Goal: Task Accomplishment & Management: Complete application form

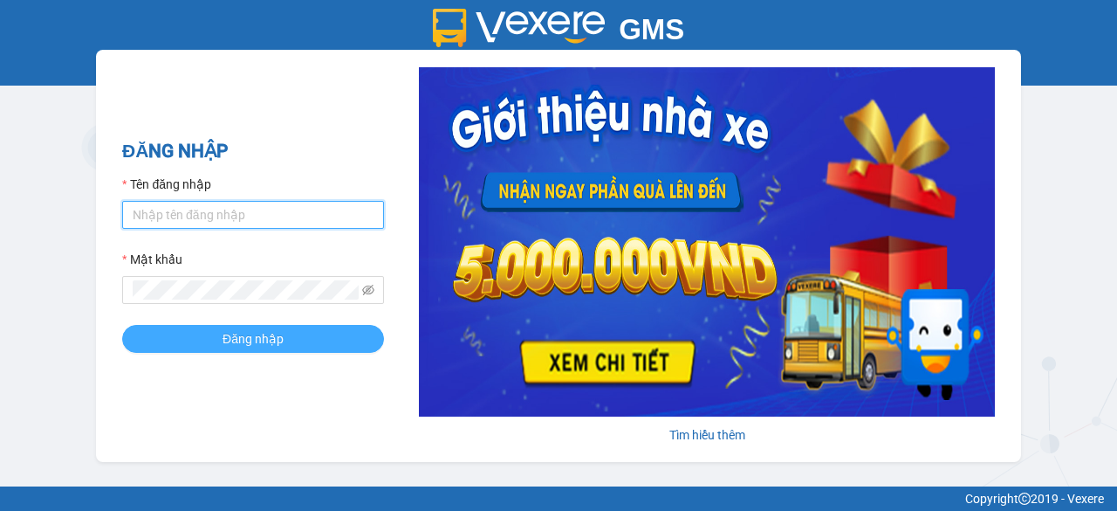
type input "ngoclan1.trungnga"
click at [234, 347] on span "Đăng nhập" at bounding box center [253, 338] width 61 height 19
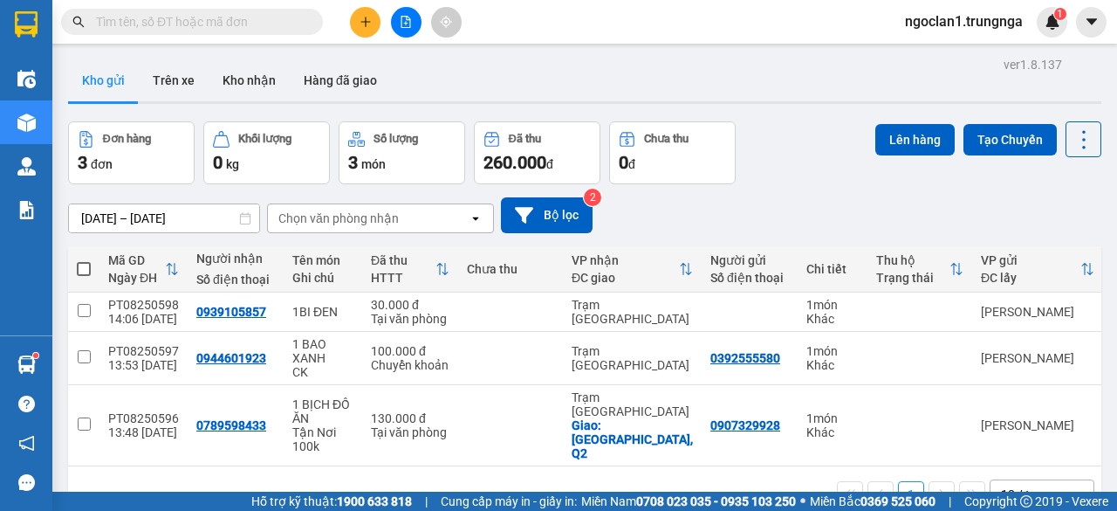
click at [834, 84] on div "Kho gửi Trên xe Kho nhận Hàng đã giao" at bounding box center [585, 82] width 1034 height 46
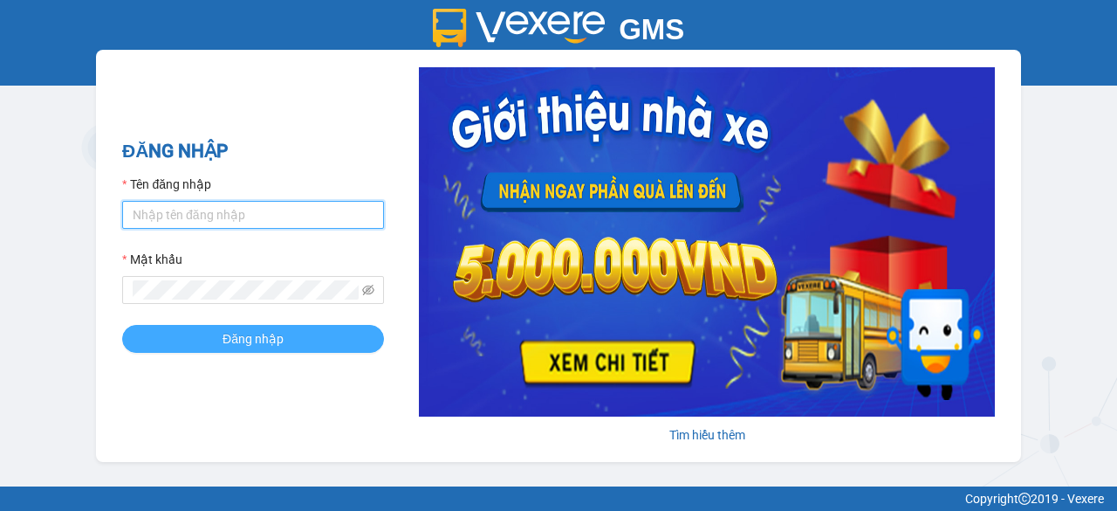
type input "ngoclan1.trungnga"
click at [243, 350] on button "Đăng nhập" at bounding box center [253, 339] width 262 height 28
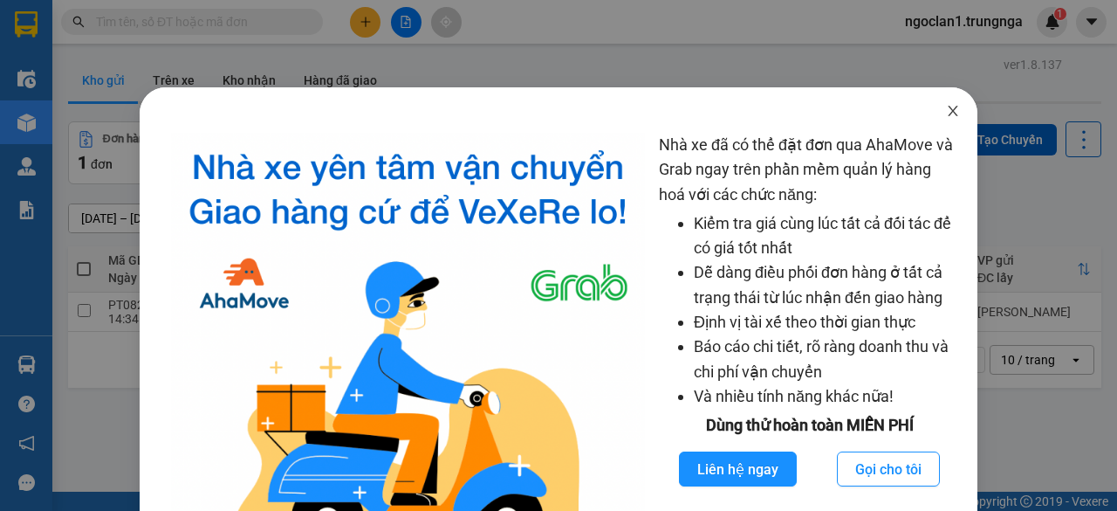
click at [950, 109] on span "Close" at bounding box center [953, 111] width 49 height 49
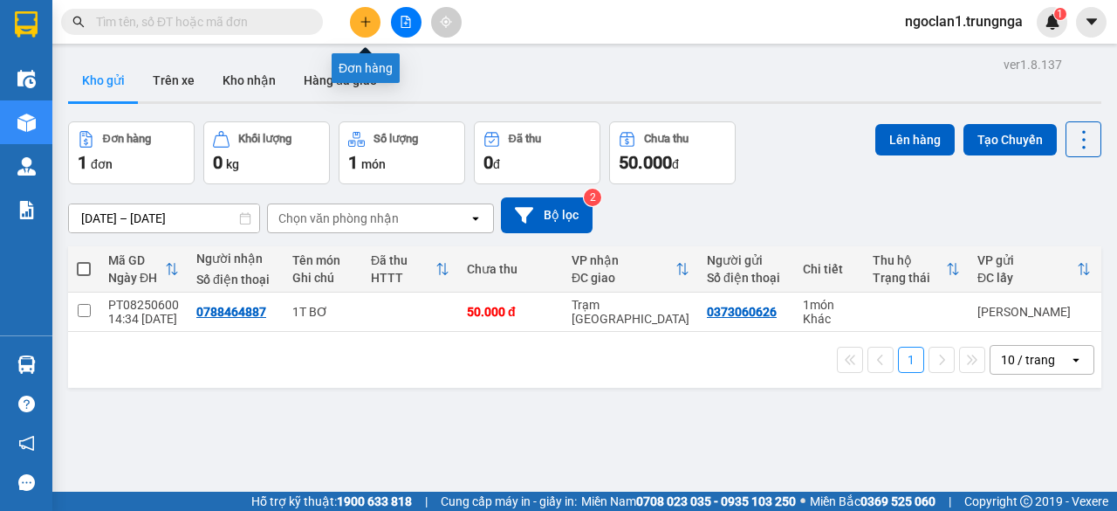
click at [358, 19] on button at bounding box center [365, 22] width 31 height 31
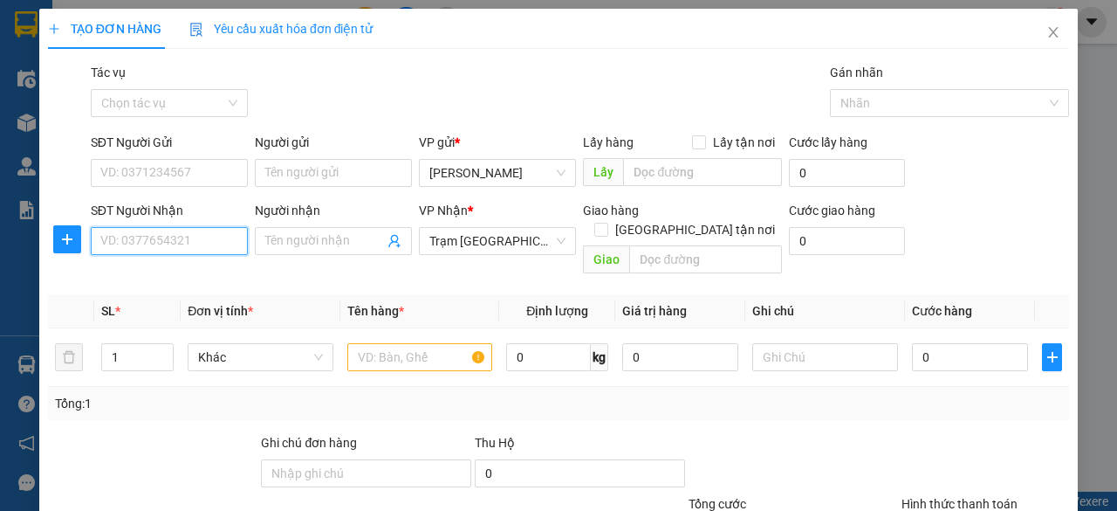
click at [164, 243] on input "SĐT Người Nhận" at bounding box center [169, 241] width 157 height 28
type input "0902777678"
click at [330, 245] on input "Người nhận" at bounding box center [324, 240] width 119 height 19
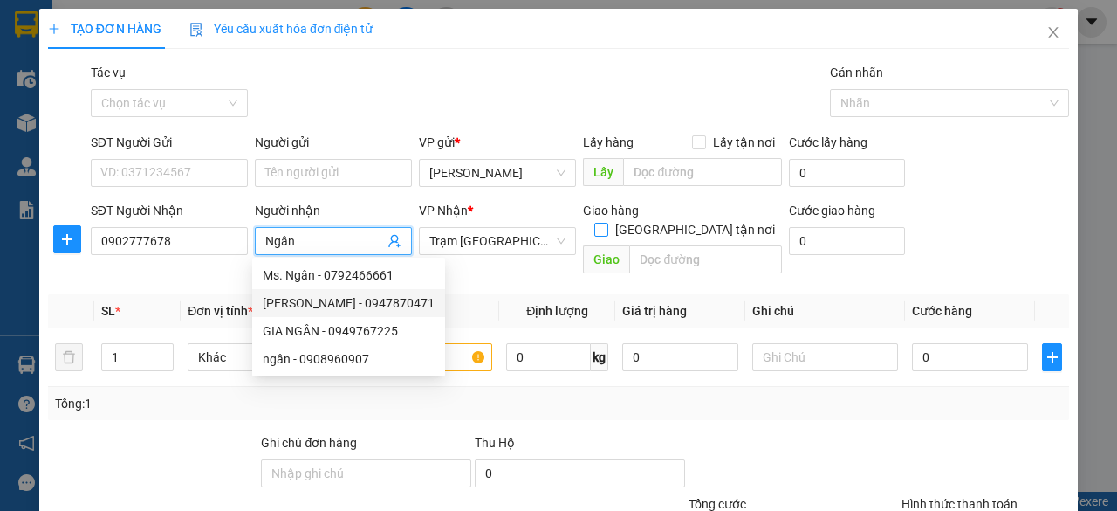
type input "Ngân"
click at [607, 223] on input "[GEOGRAPHIC_DATA] tận nơi" at bounding box center [600, 229] width 12 height 12
checkbox input "true"
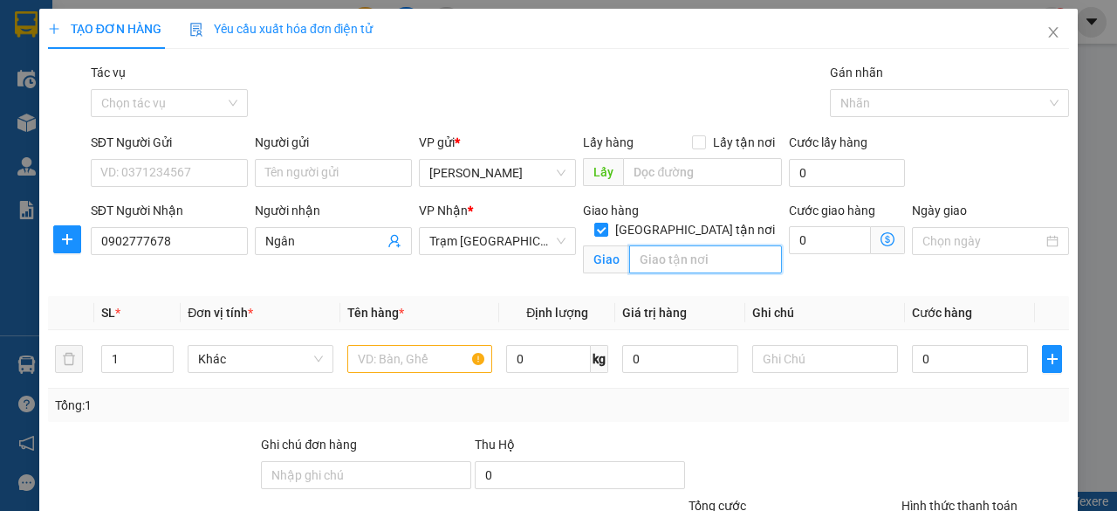
click at [684, 245] on input "text" at bounding box center [705, 259] width 152 height 28
type input "Phú Nhuận"
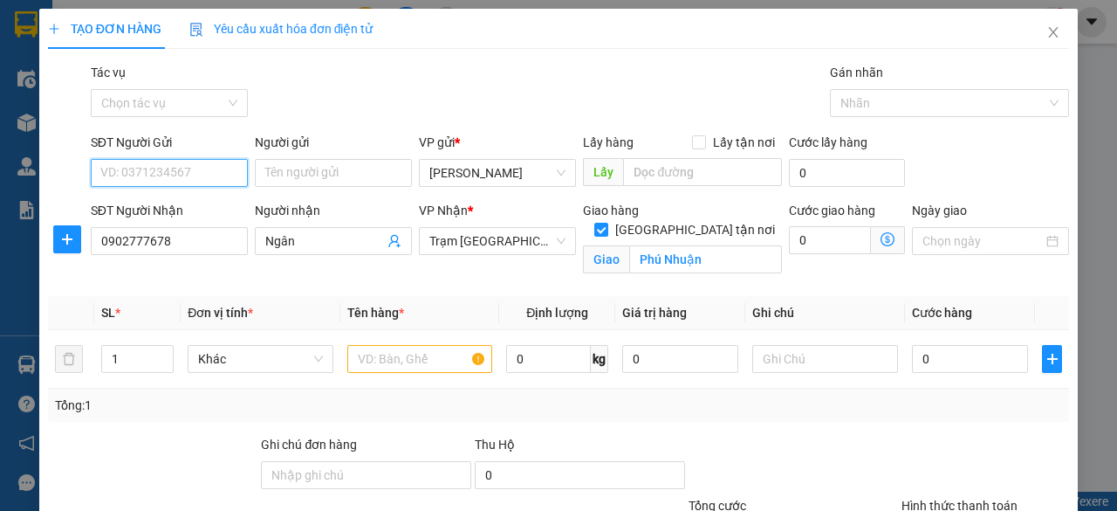
click at [210, 172] on input "SĐT Người Gửi" at bounding box center [169, 173] width 157 height 28
type input "0784919293"
click at [313, 149] on div "Người gửi" at bounding box center [333, 142] width 157 height 19
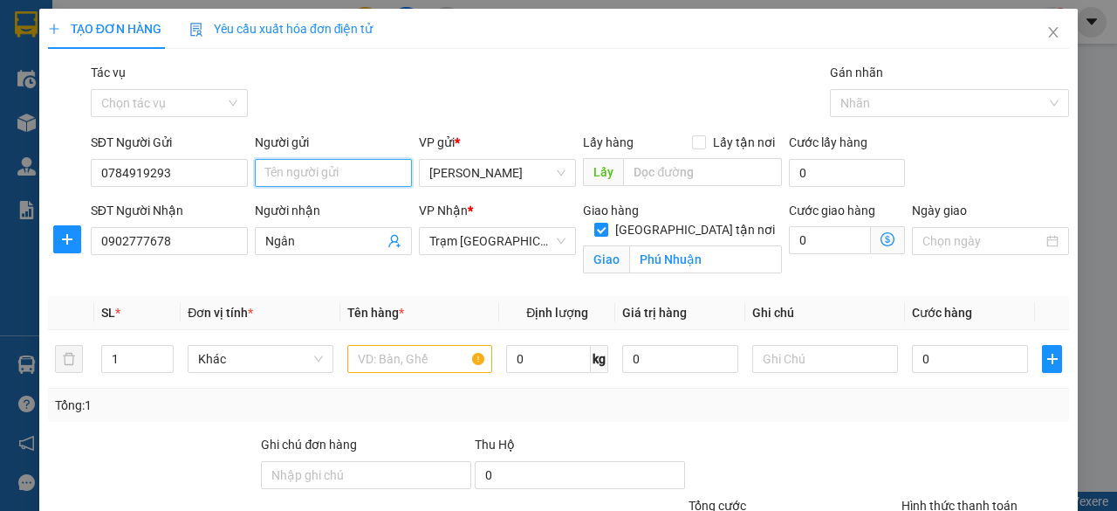
click at [313, 159] on input "Người gửi" at bounding box center [333, 173] width 157 height 28
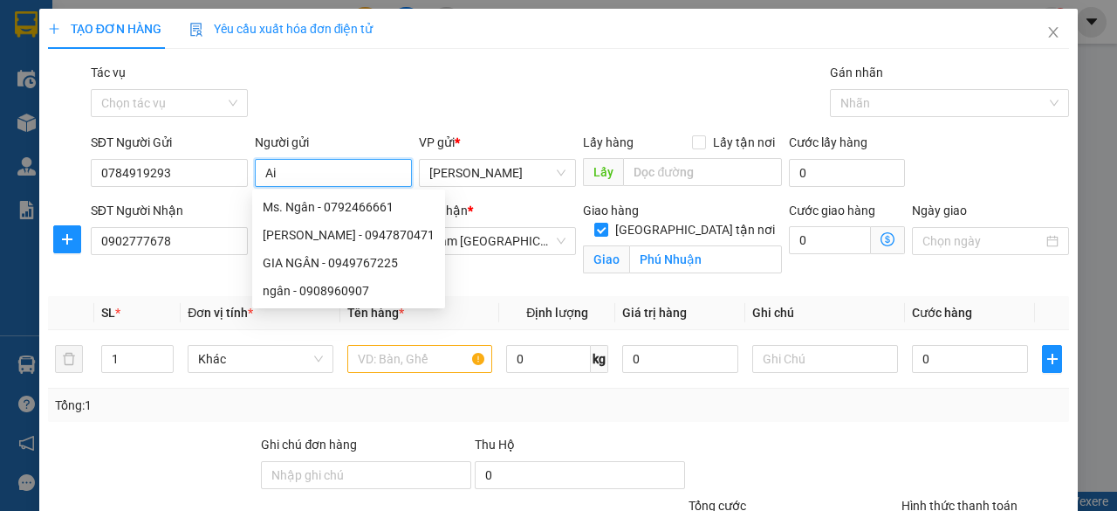
type input "A"
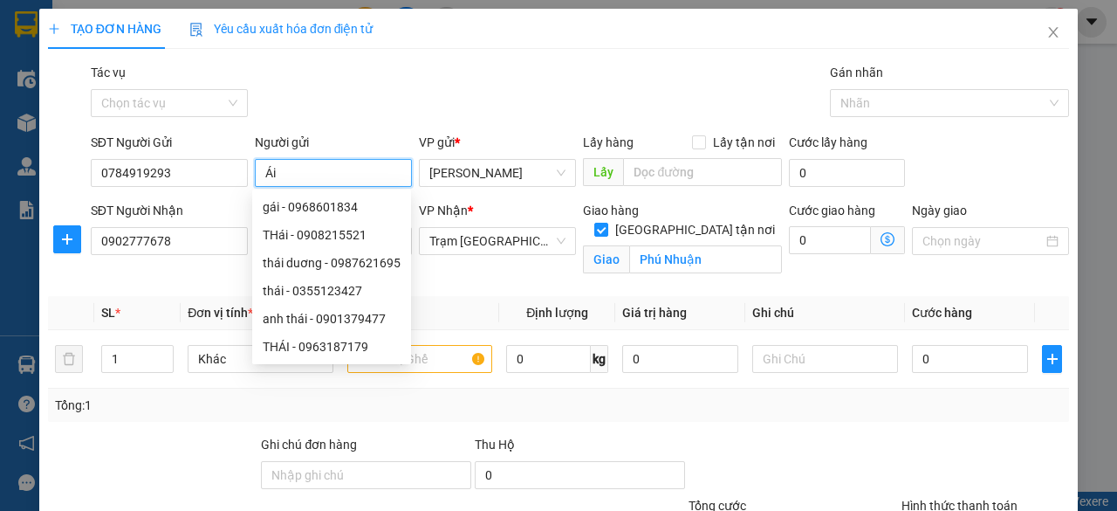
type input "Ái"
click at [824, 292] on div "Transit Pickup Surcharge Ids Transit Deliver Surcharge Ids Transit Deliver Surc…" at bounding box center [558, 348] width 1021 height 570
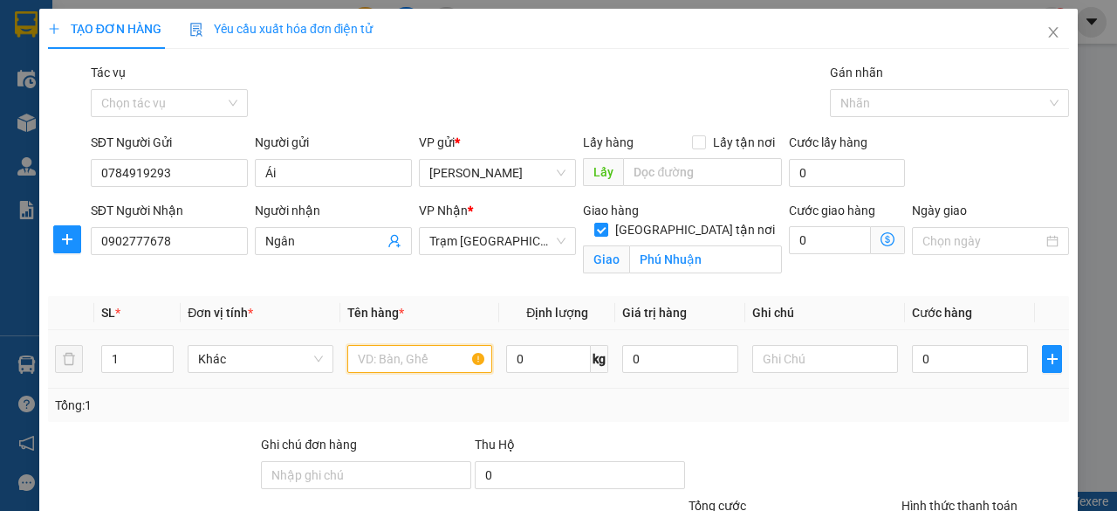
drag, startPoint x: 364, startPoint y: 357, endPoint x: 429, endPoint y: 359, distance: 65.5
click at [365, 357] on input "text" at bounding box center [420, 359] width 146 height 28
type input "1 thùng"
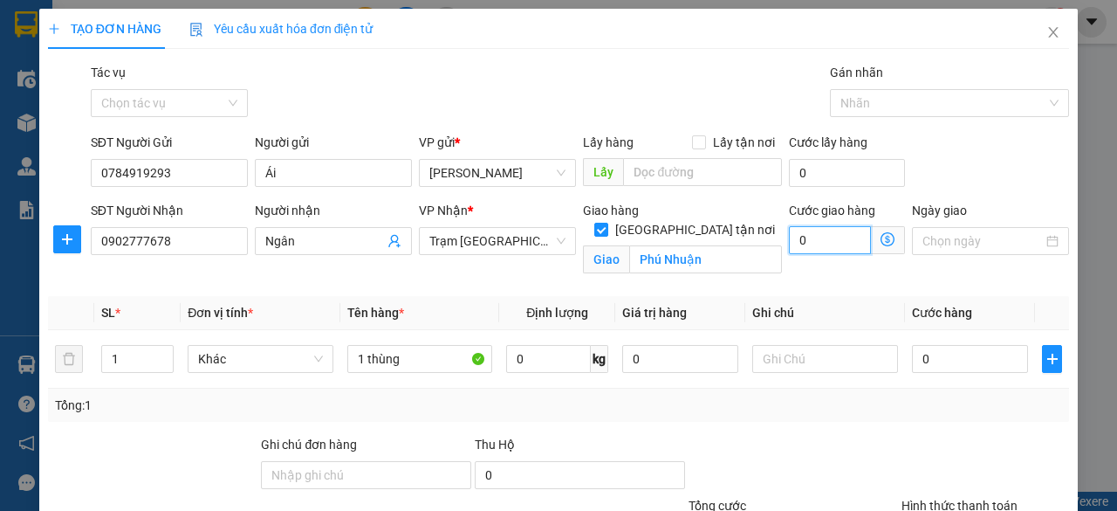
click at [840, 245] on input "0" at bounding box center [830, 240] width 82 height 28
type input "1"
type input "10"
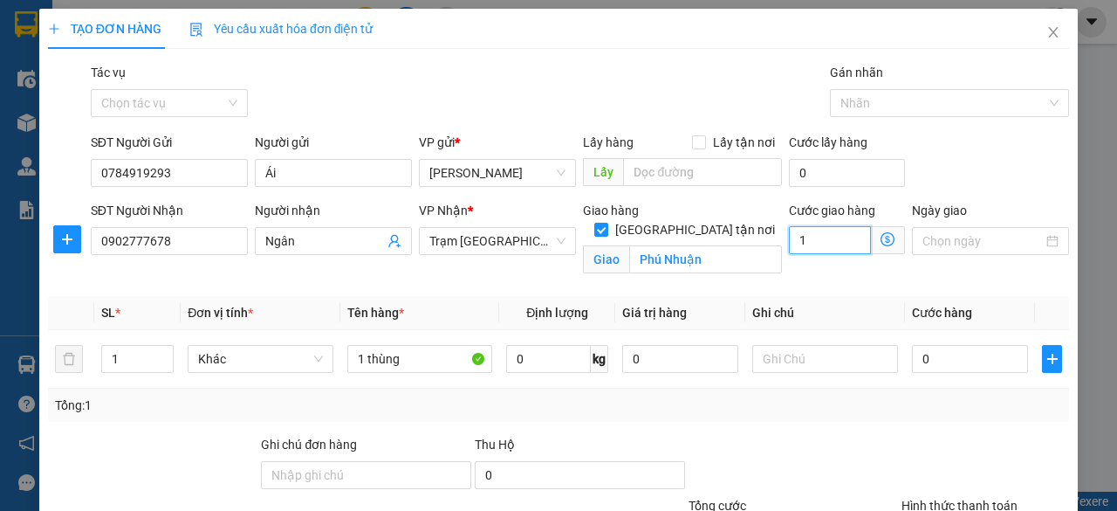
type input "10"
type input "100"
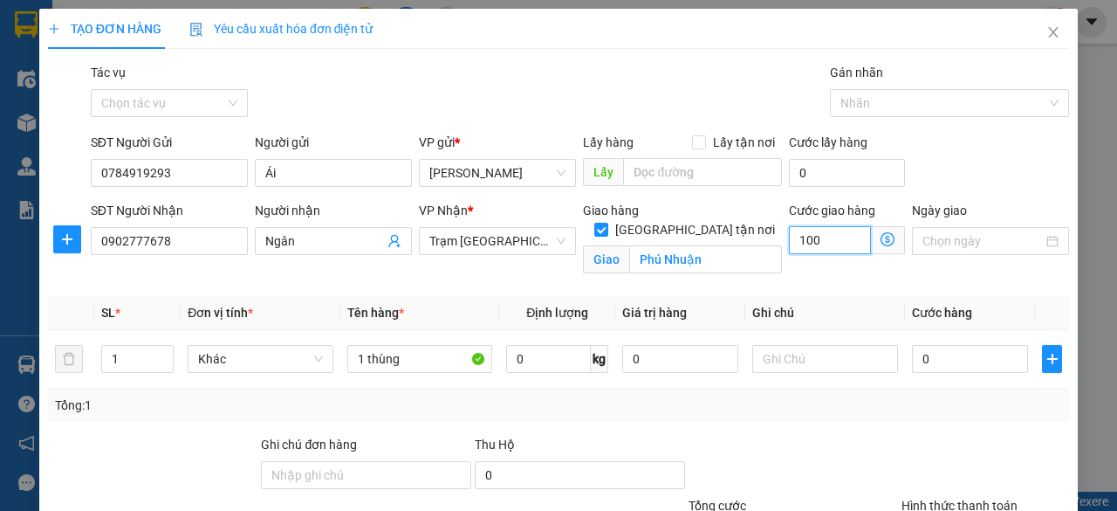
type input "1.000"
type input "10.000"
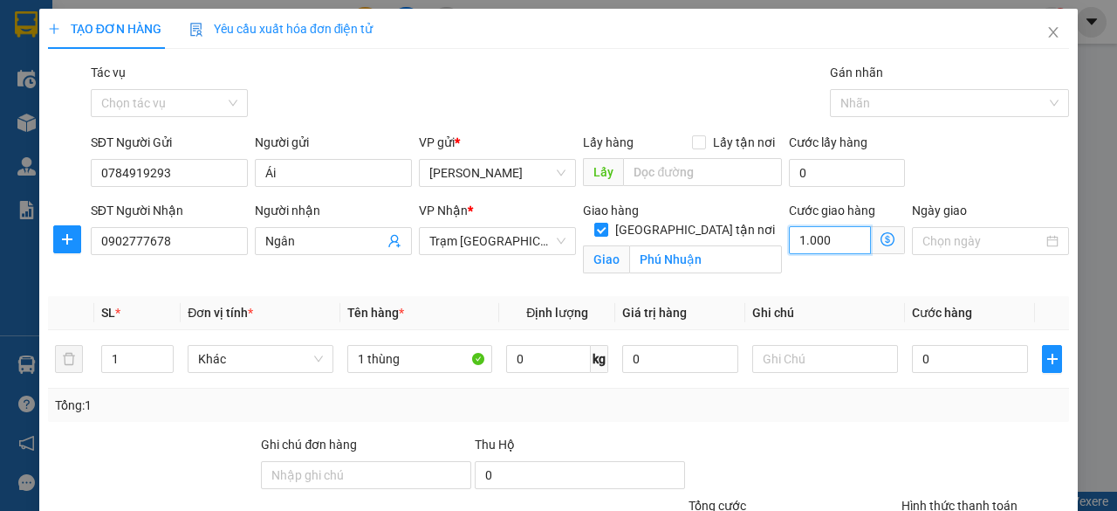
type input "10.000"
type input "100.000"
click at [836, 282] on div "Cước giao hàng 100.000" at bounding box center [847, 242] width 123 height 82
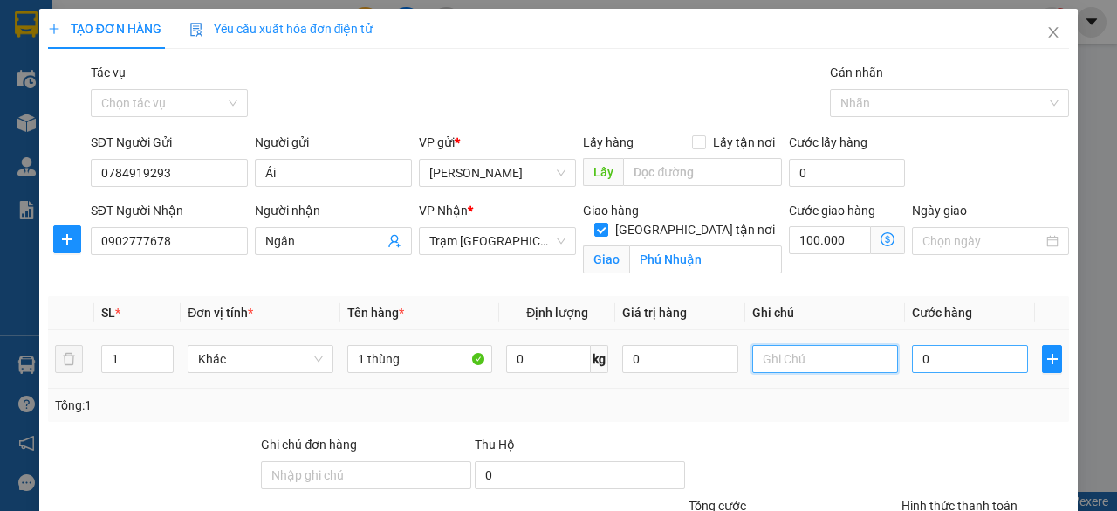
drag, startPoint x: 828, startPoint y: 361, endPoint x: 913, endPoint y: 364, distance: 85.6
click at [828, 360] on input "text" at bounding box center [825, 359] width 146 height 28
type input "Tận nơi"
click at [951, 361] on input "0" at bounding box center [970, 359] width 116 height 28
type input "1"
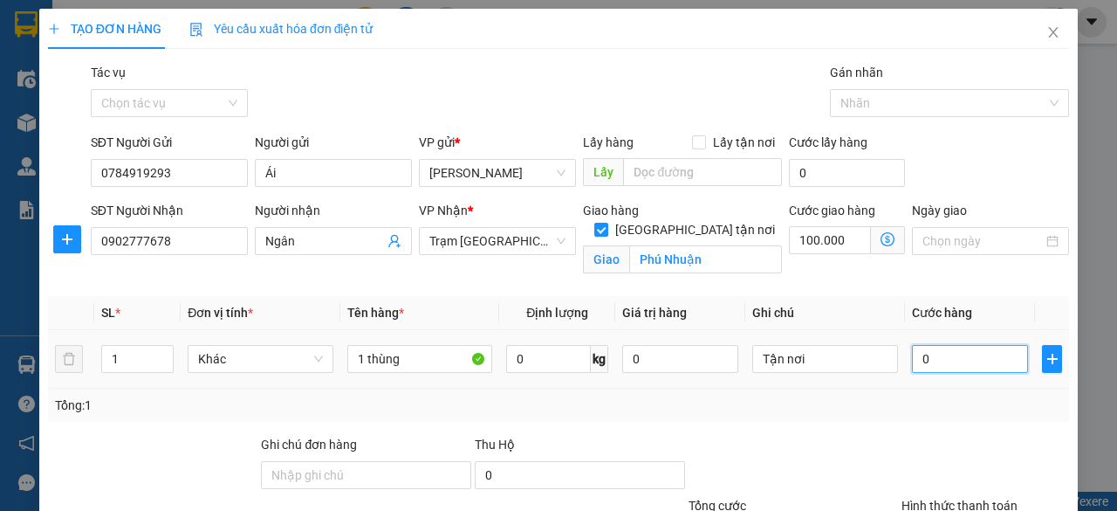
type input "100.001"
type input "13"
type input "100.013"
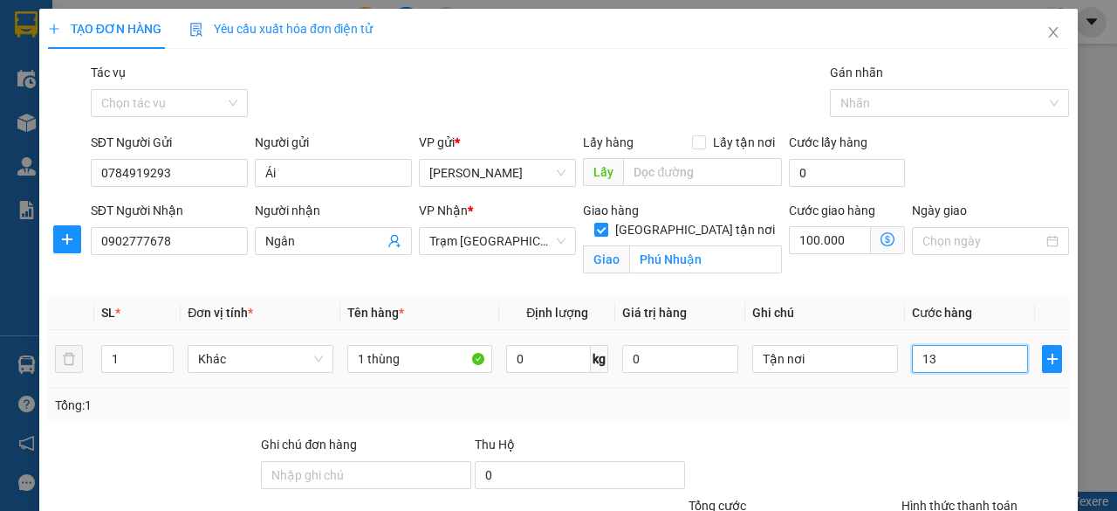
type input "130"
type input "100.130"
type input "1.300"
type input "101.300"
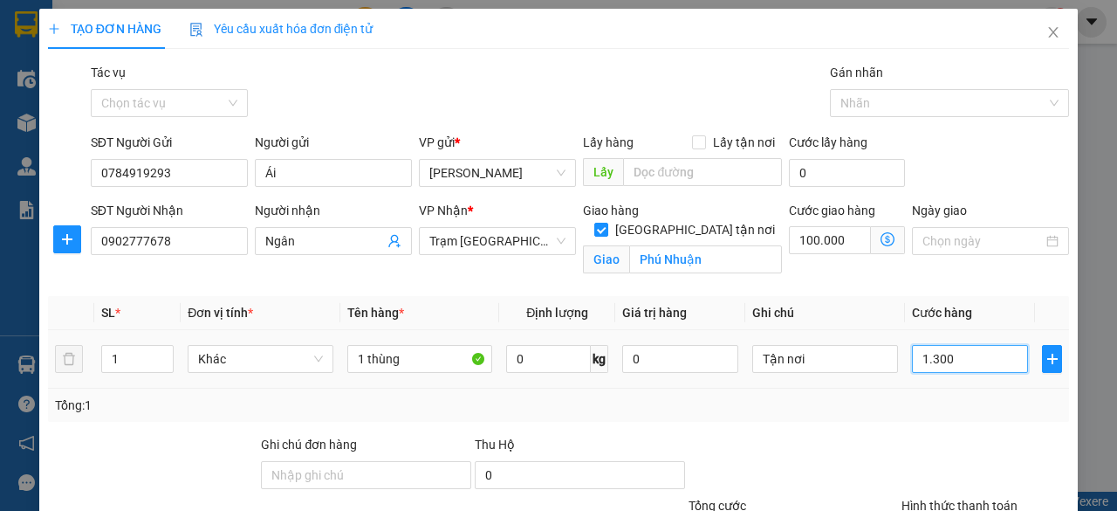
type input "101.300"
type input "13.000"
type input "113.000"
type input "130.000"
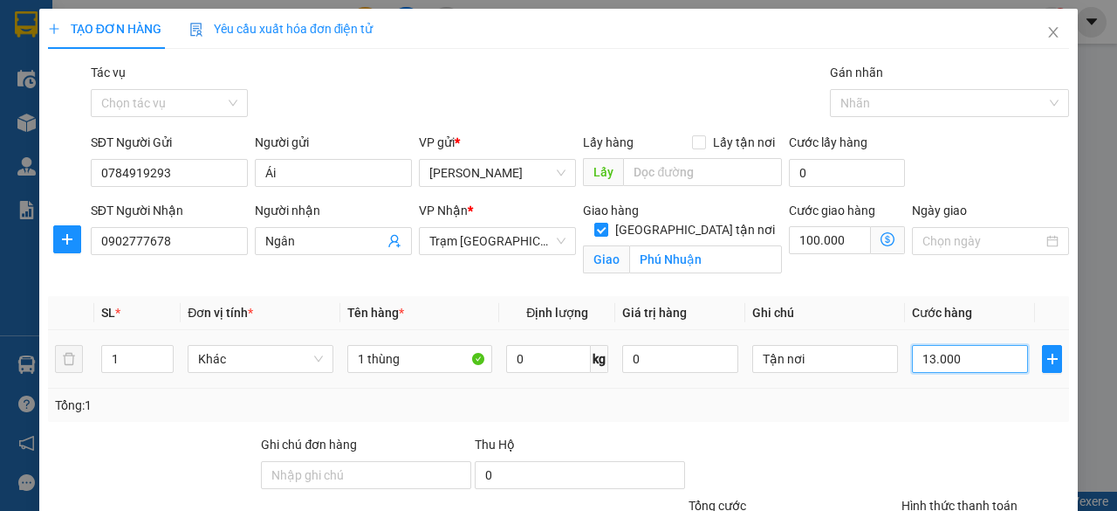
type input "230.000"
type input "13.000"
type input "113.000"
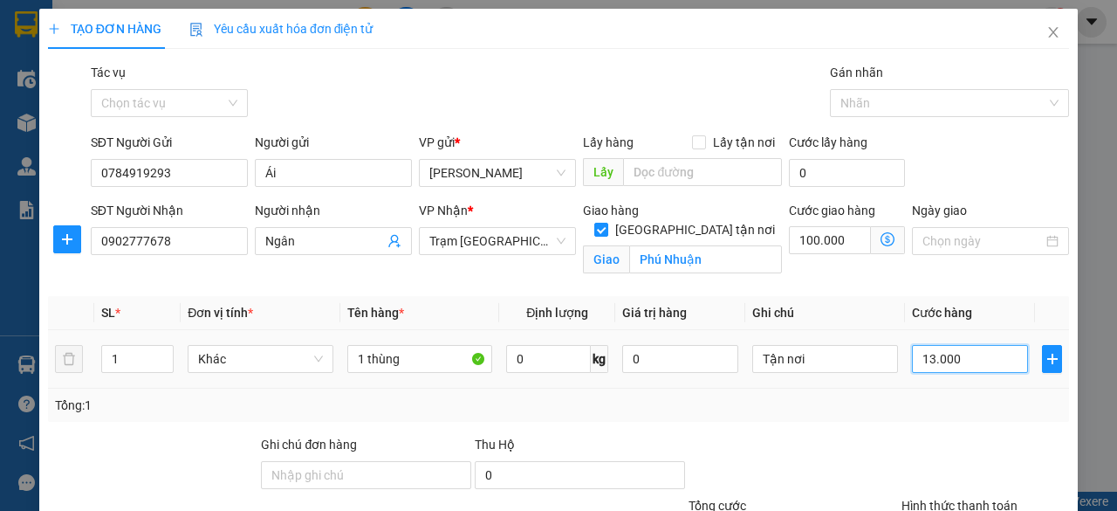
type input "1.300"
type input "101.300"
type input "130"
type input "100.130"
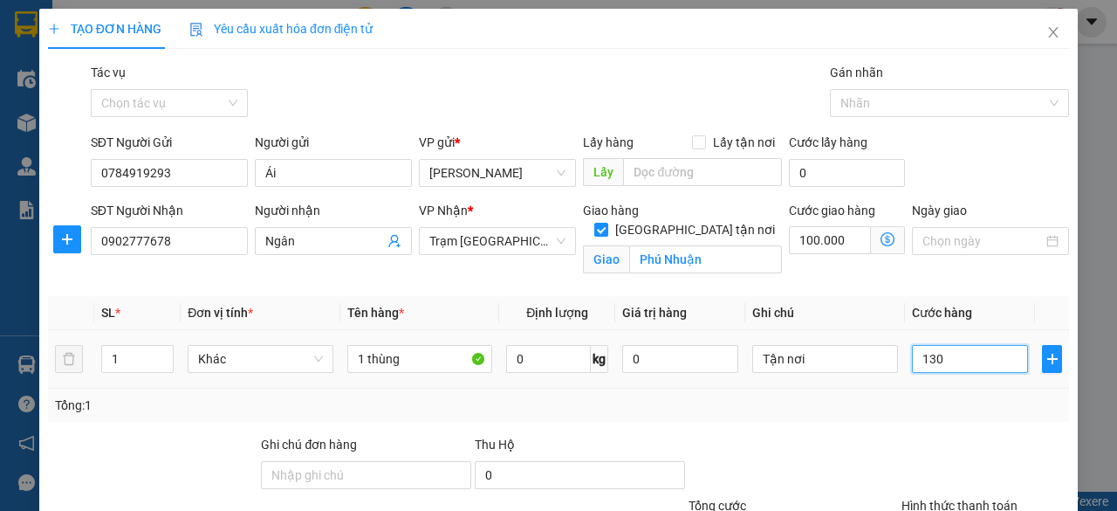
type input "100.130"
type input "13"
type input "100.013"
type input "1"
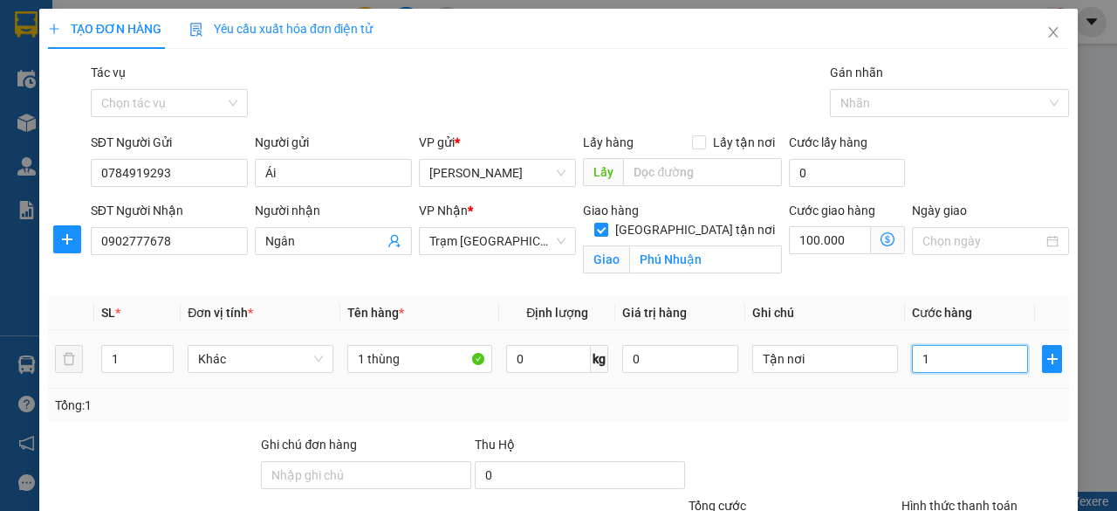
type input "100.001"
type input "0"
type input "100.000"
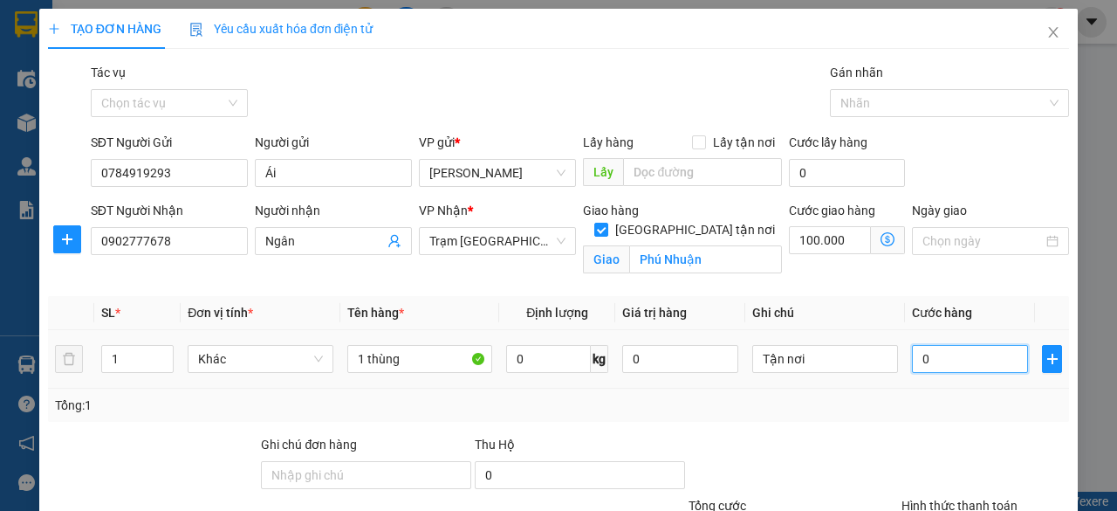
type input "01"
type input "100.001"
type input "0"
type input "100.000"
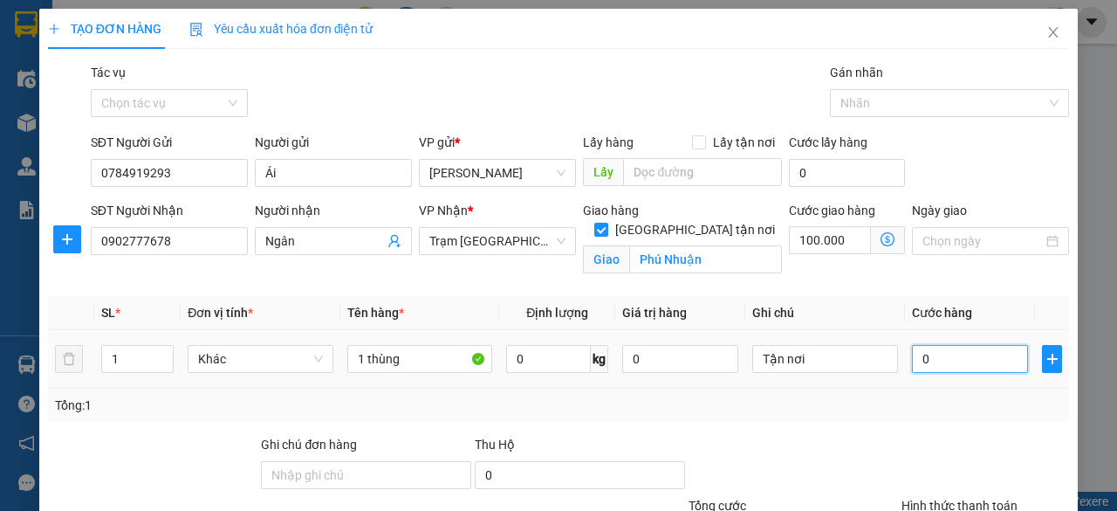
type input "100.000"
click at [912, 350] on input "0" at bounding box center [970, 359] width 116 height 28
type input "10"
type input "100.010"
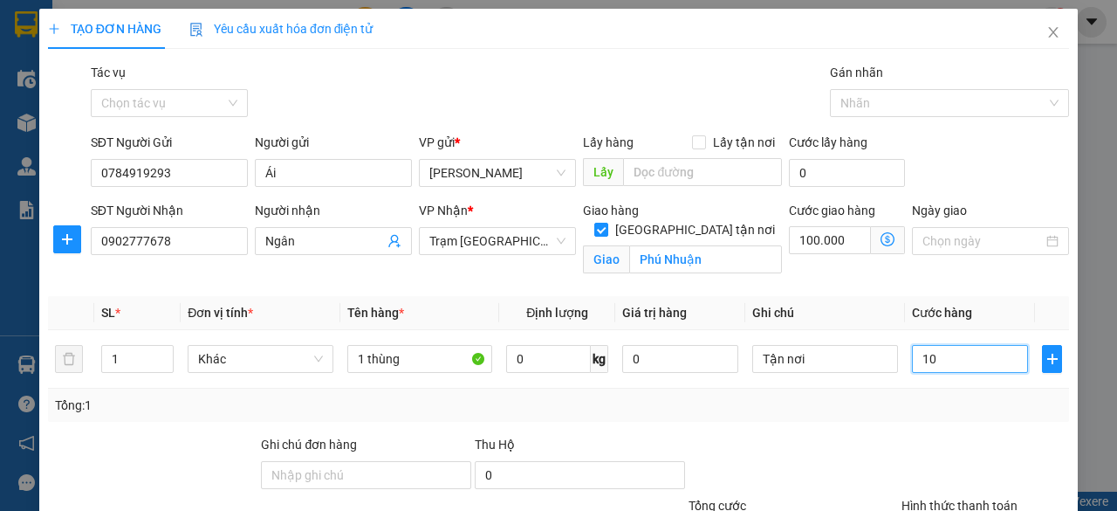
type input "130"
type input "100.130"
type input "1.300"
type input "101.300"
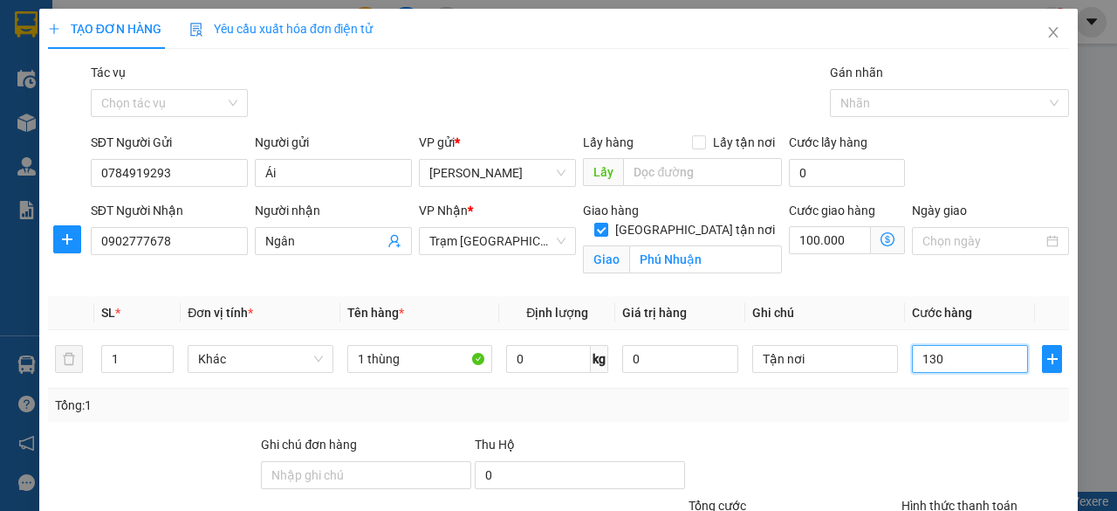
type input "101.300"
type input "13.000"
type input "113.000"
type input "130.000"
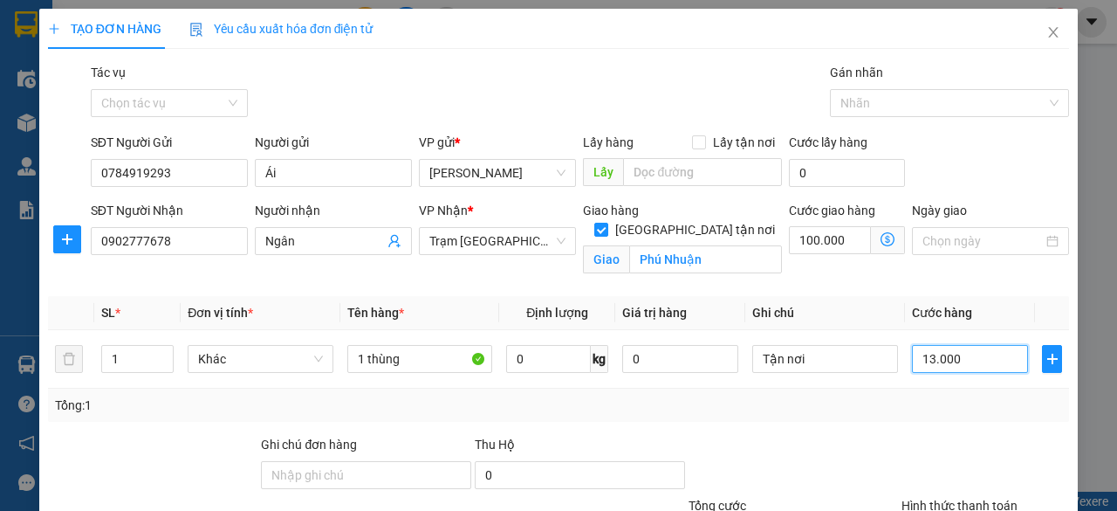
type input "230.000"
type input "13.000"
type input "113.000"
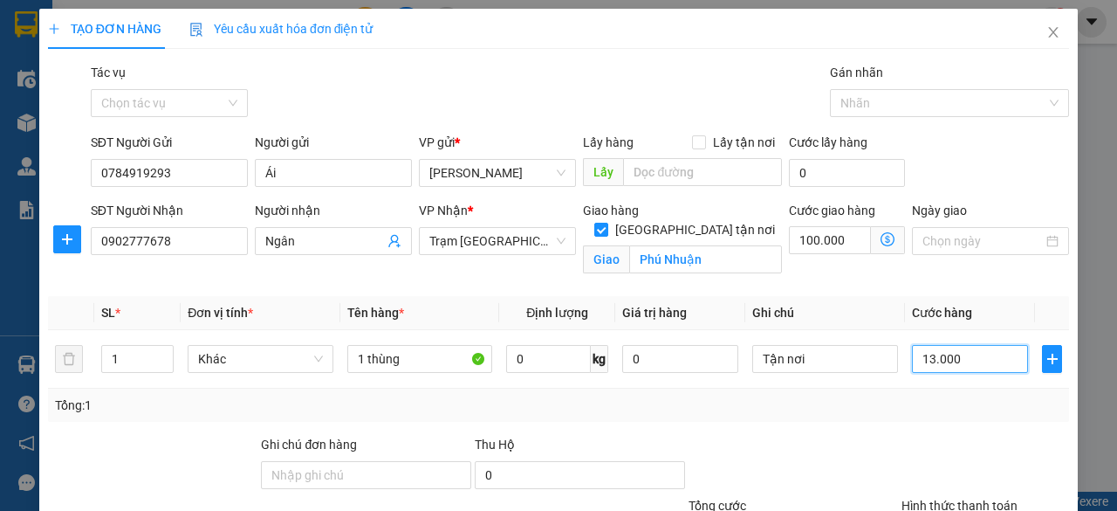
type input "1.300"
type input "101.300"
type input "130"
type input "100.130"
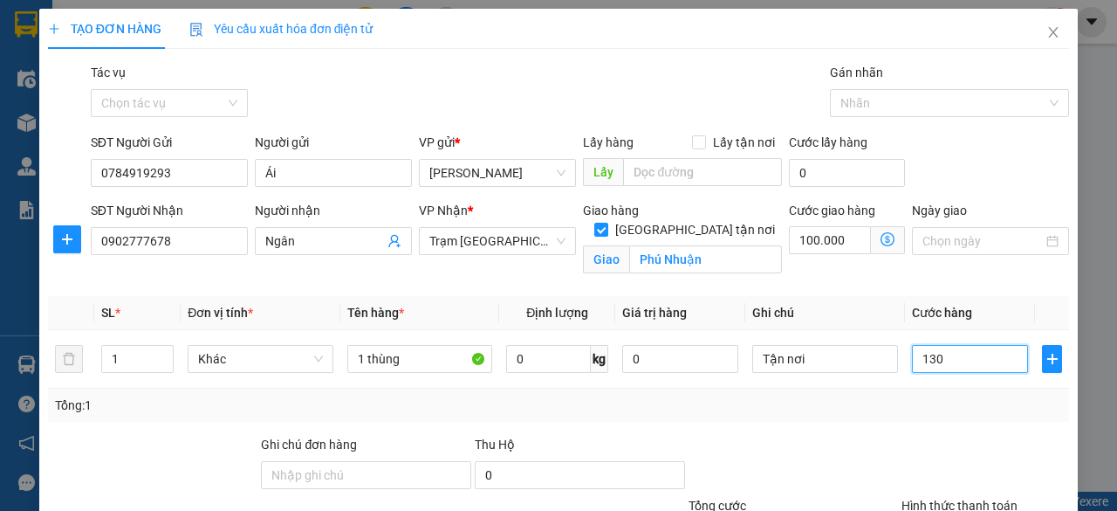
type input "100.130"
type input "13"
type input "100.013"
type input "1"
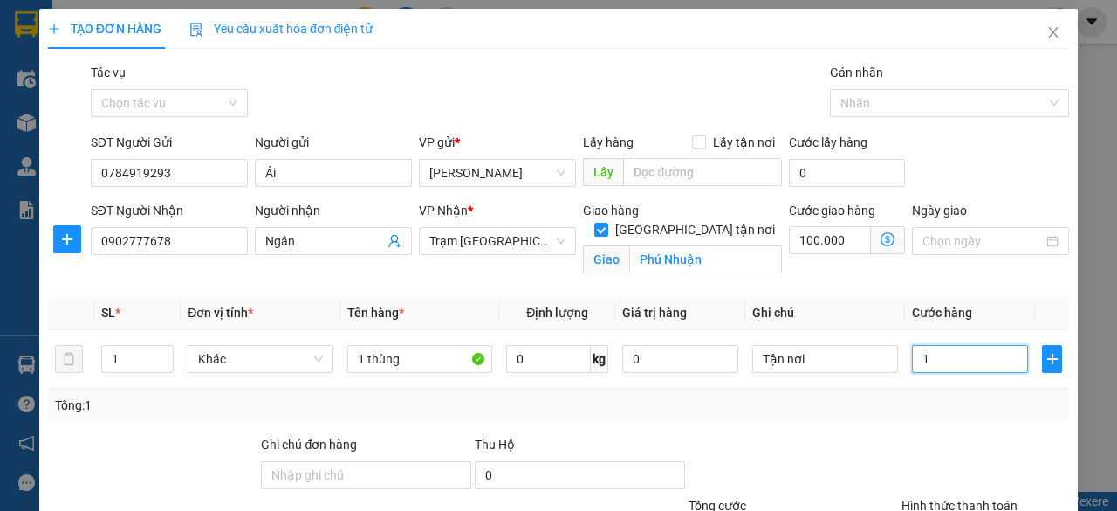
type input "100.001"
type input "0"
type input "100.000"
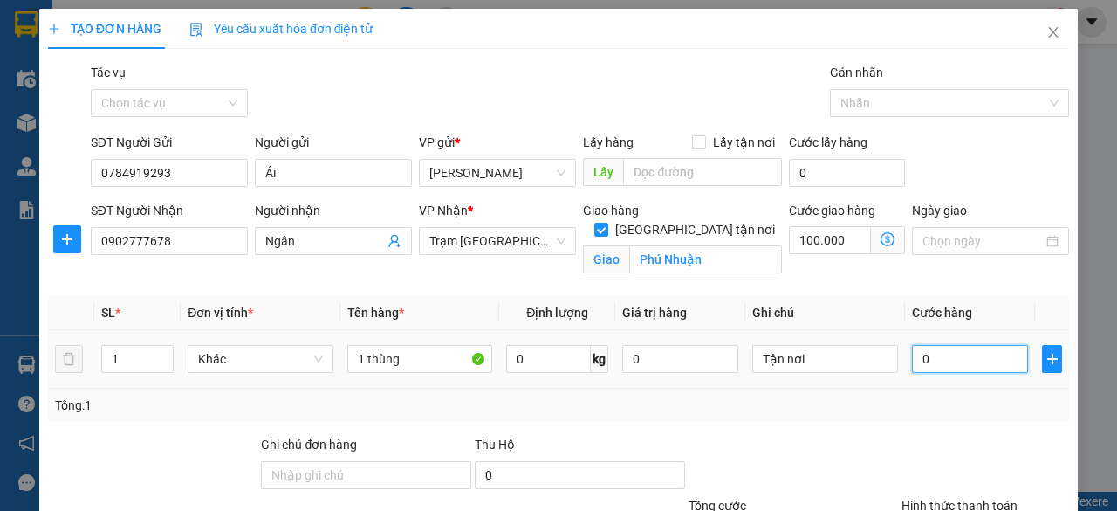
click at [912, 363] on input "0" at bounding box center [970, 359] width 116 height 28
type input "30"
type input "100.030"
type input "300"
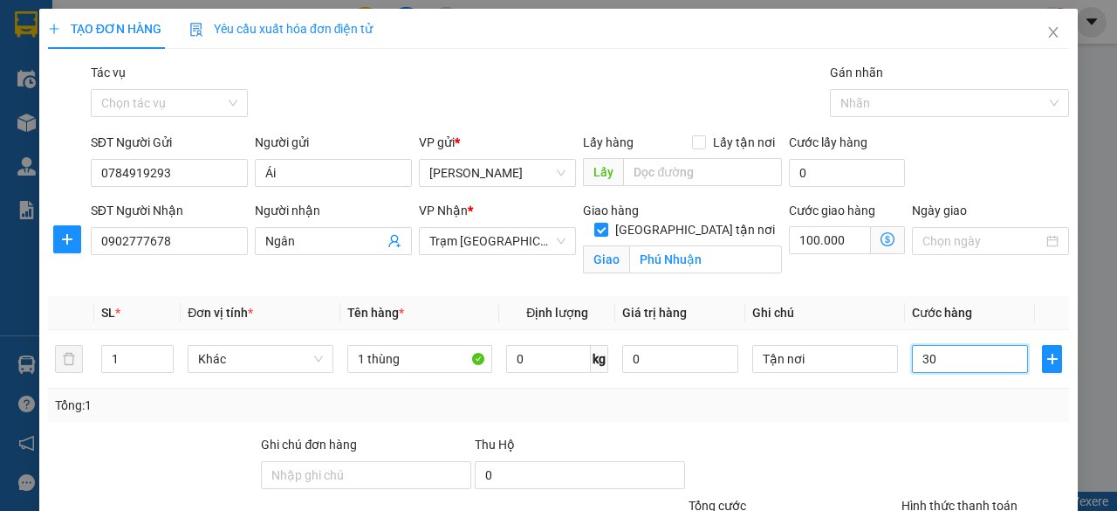
type input "100.300"
type input "3.000"
type input "103.000"
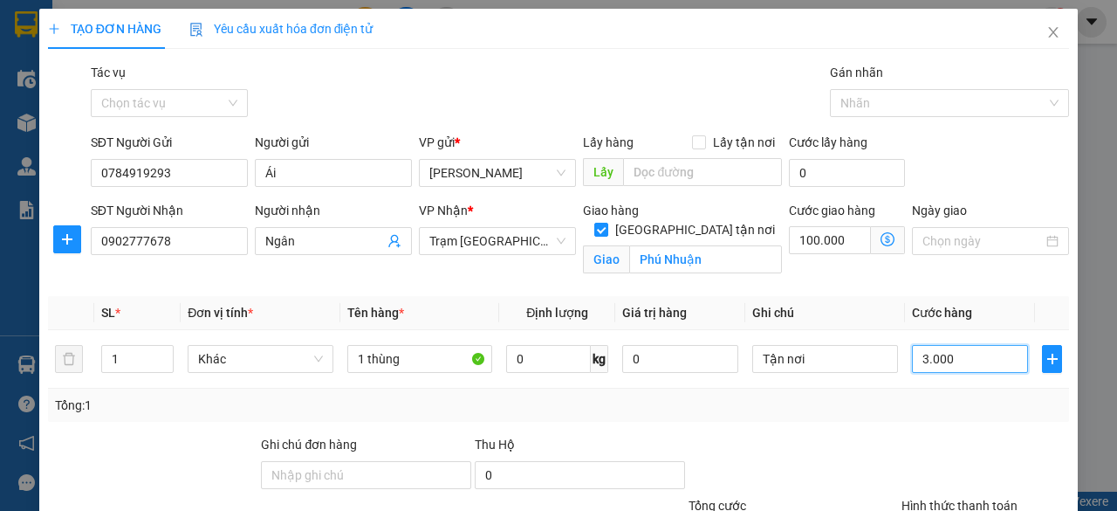
type input "30.000"
type input "130.000"
type input "300.000"
type input "400.000"
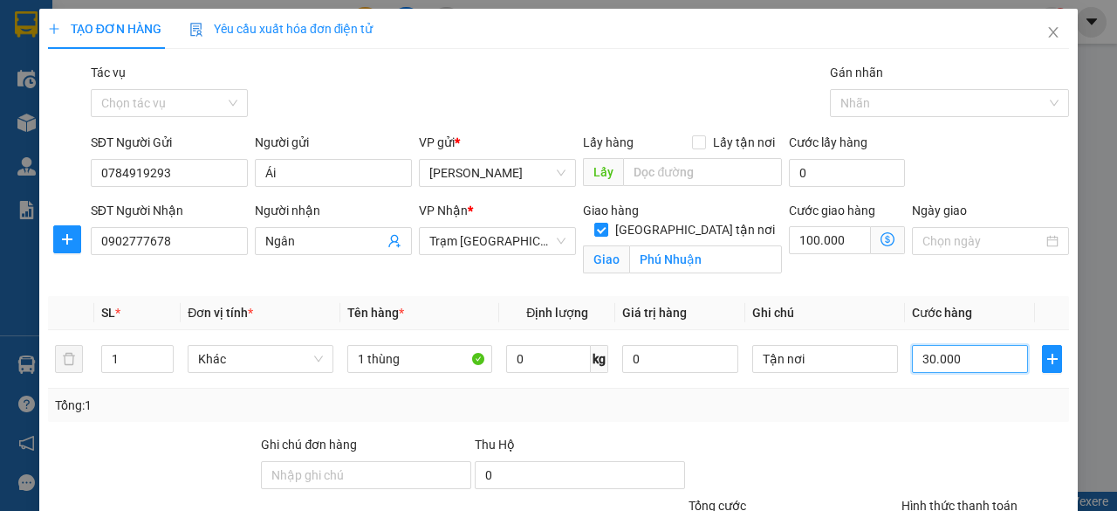
type input "400.000"
type input "30.000"
type input "130.000"
type input "30.000"
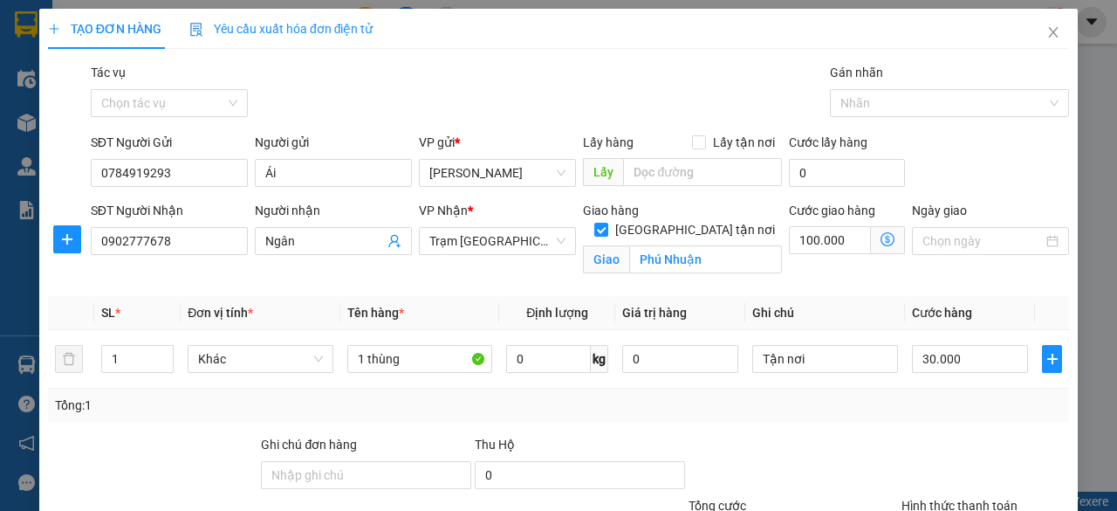
click at [930, 412] on div "Tổng: 1" at bounding box center [558, 404] width 1007 height 19
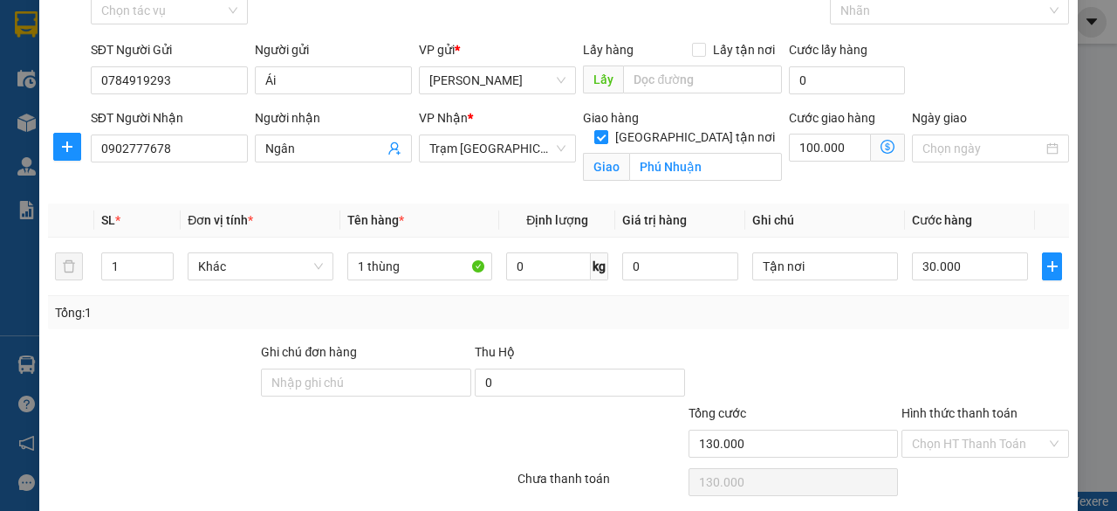
scroll to position [154, 0]
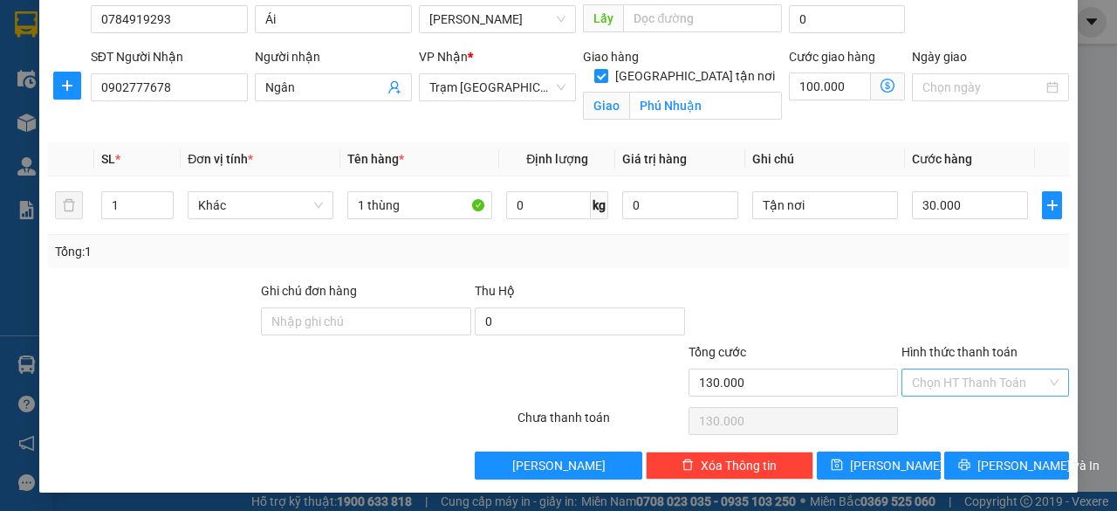
click at [926, 378] on input "Hình thức thanh toán" at bounding box center [979, 382] width 134 height 26
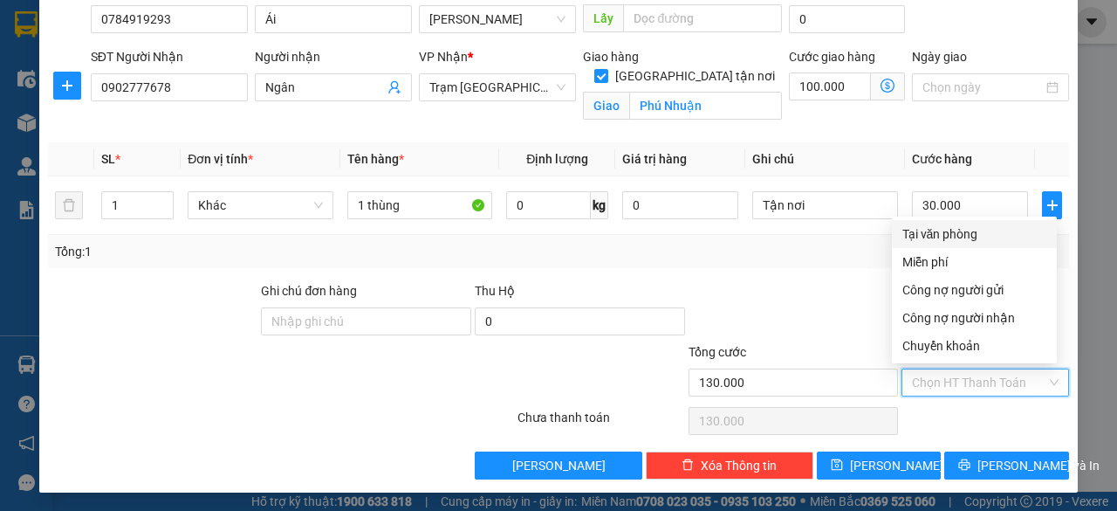
click at [925, 235] on div "Tại văn phòng" at bounding box center [975, 233] width 144 height 19
type input "0"
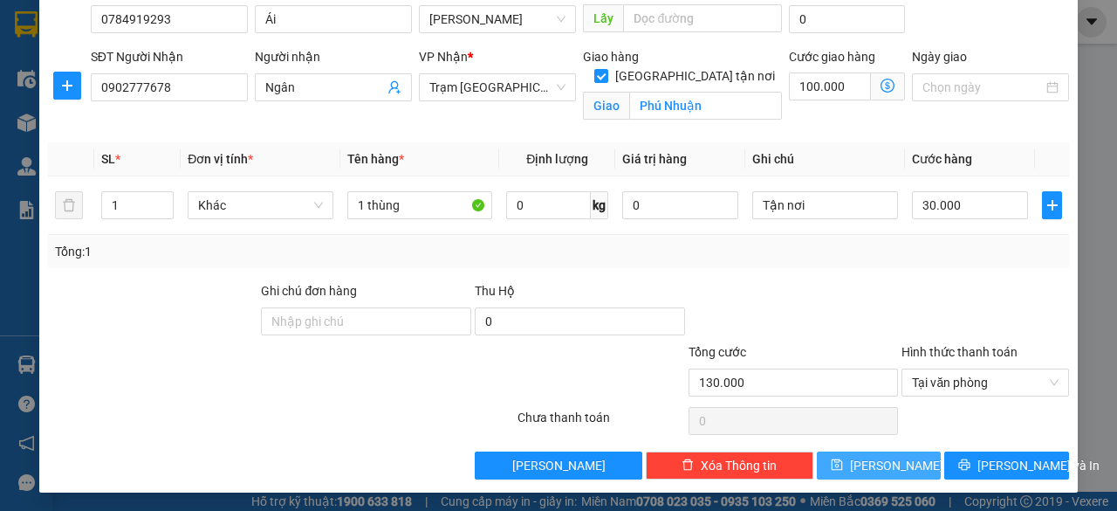
click at [872, 469] on span "[PERSON_NAME]" at bounding box center [896, 465] width 93 height 19
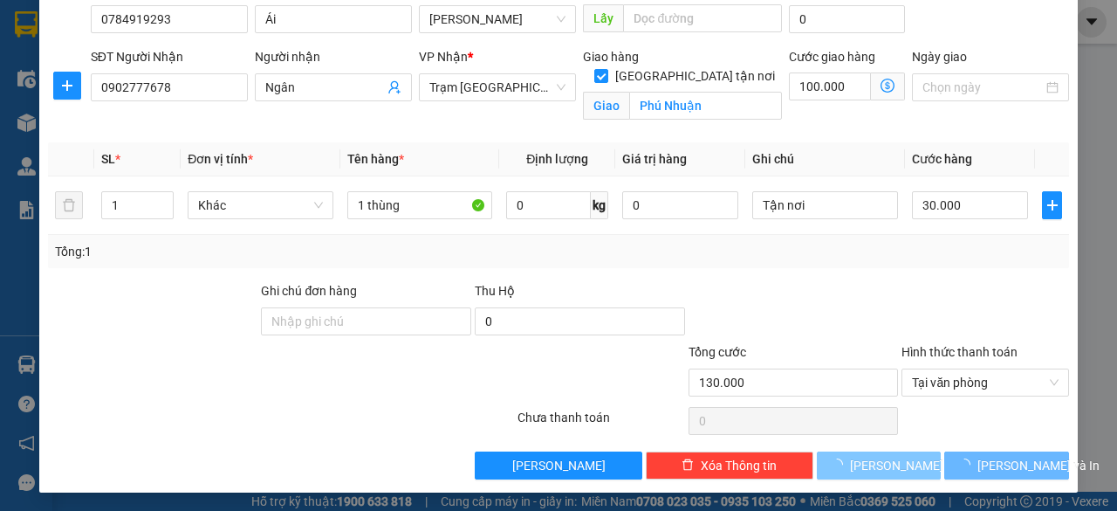
checkbox input "false"
type input "0"
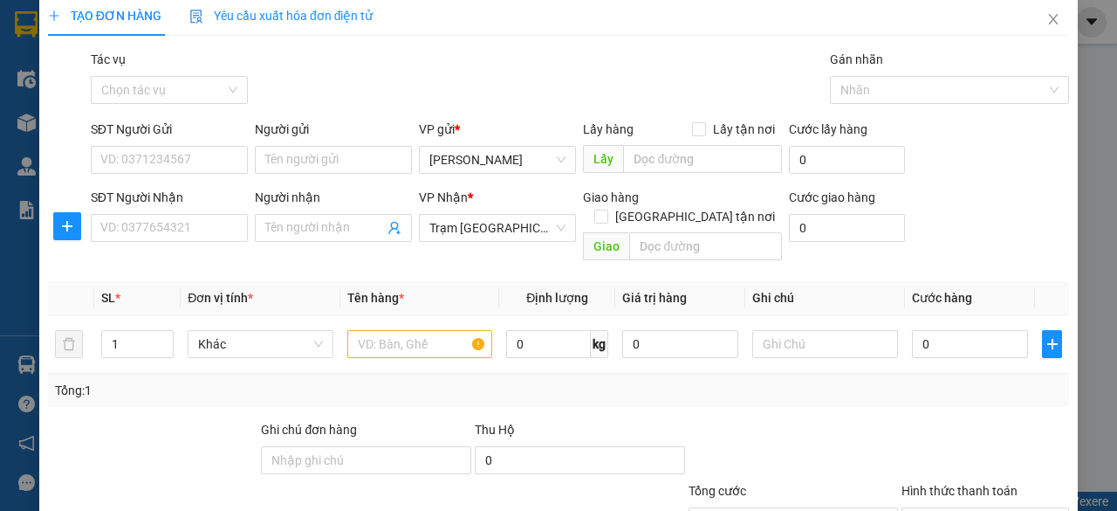
scroll to position [0, 0]
